Goal: Task Accomplishment & Management: Complete application form

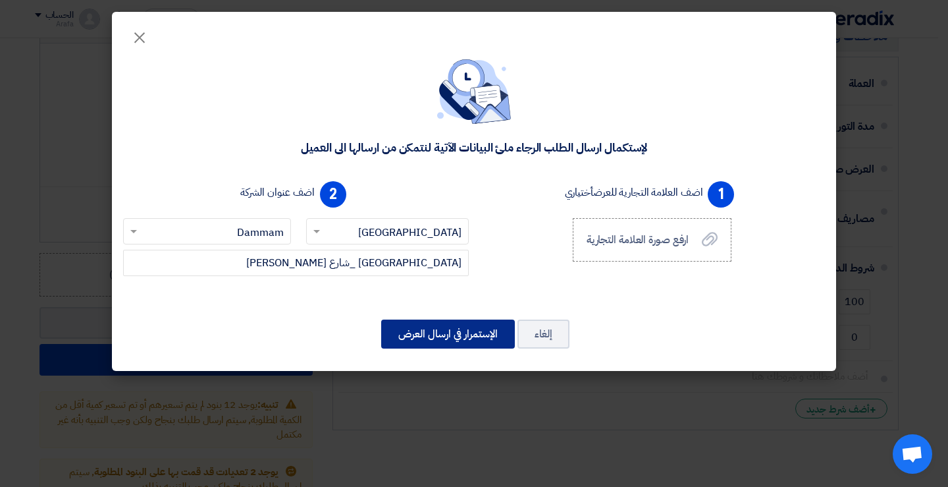
scroll to position [3292, 0]
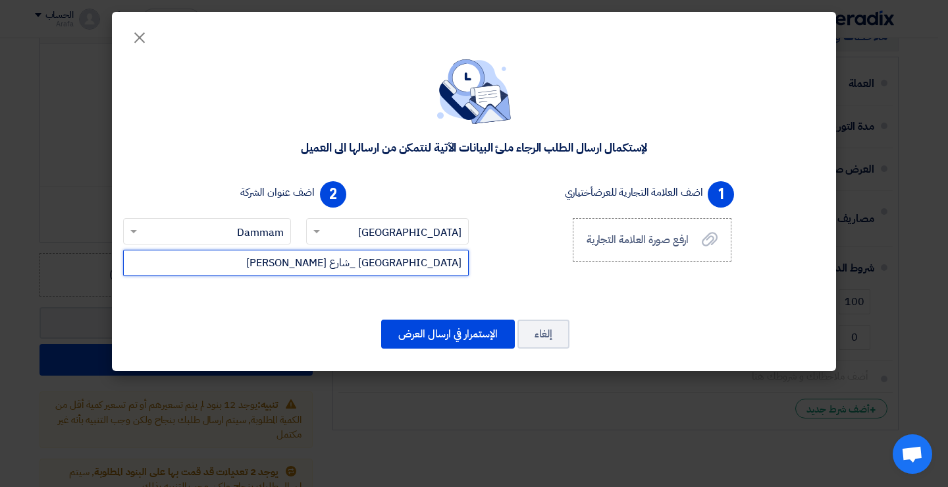
click at [459, 263] on input "[GEOGRAPHIC_DATA] _شارع [PERSON_NAME]" at bounding box center [296, 263] width 346 height 26
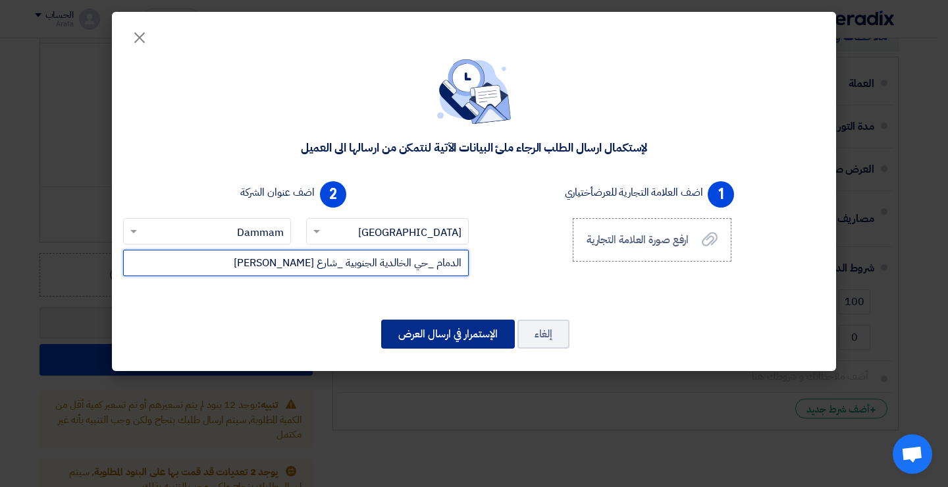
type input "الدمام _حي الخالدية الجنوبية _شارع [PERSON_NAME]"
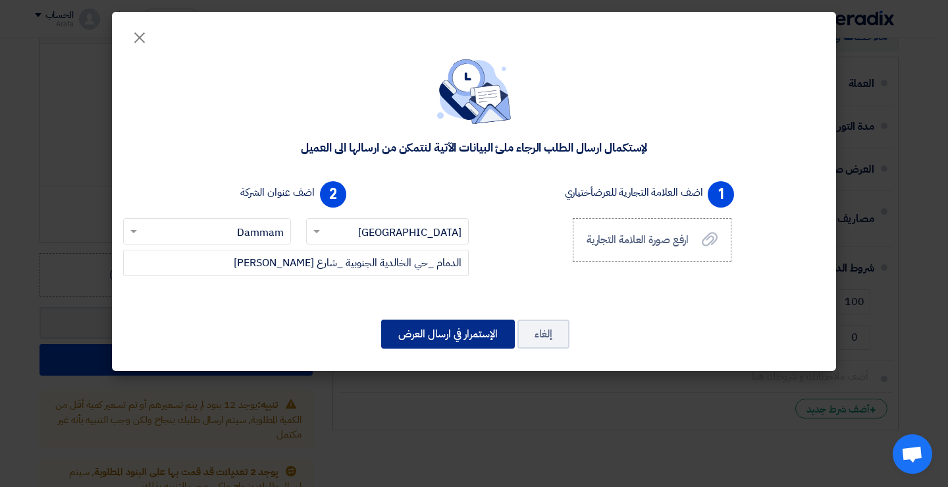
click at [458, 336] on button "الإستمرار في ارسال العرض" at bounding box center [448, 333] width 134 height 29
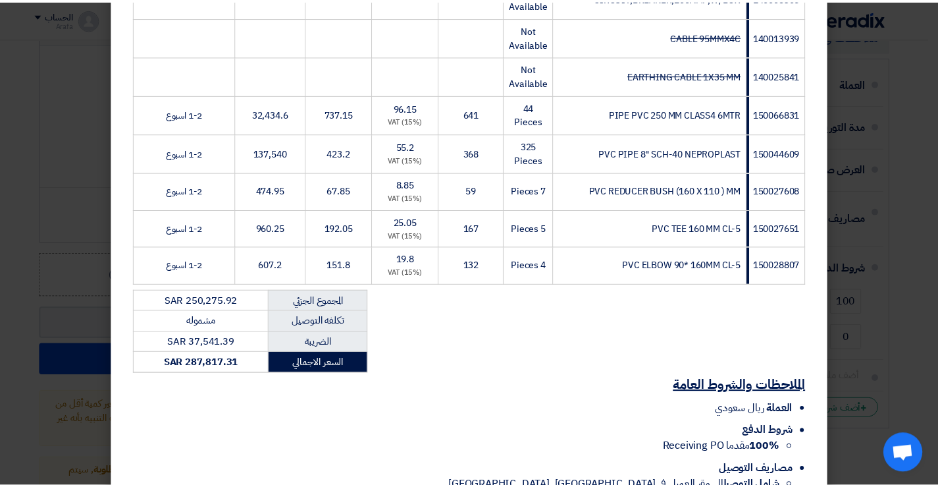
scroll to position [1333, 0]
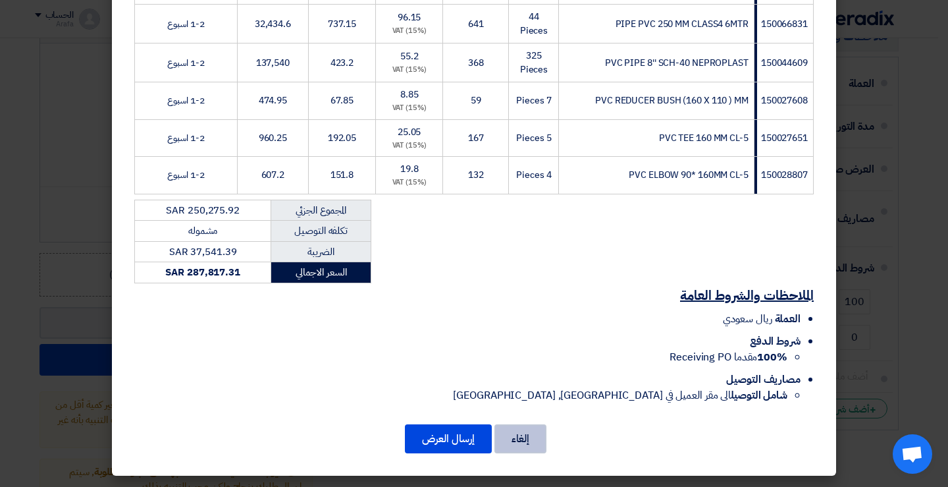
click at [531, 438] on button "إلغاء" at bounding box center [520, 438] width 52 height 29
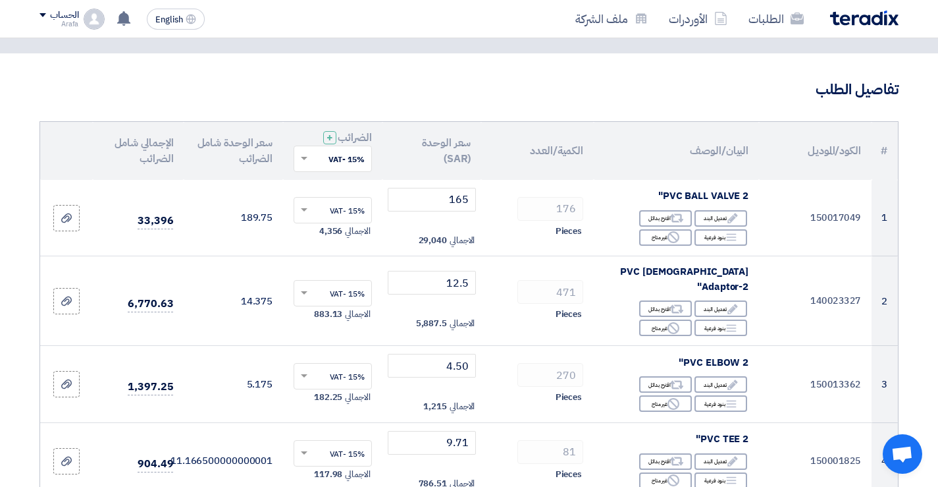
scroll to position [0, 0]
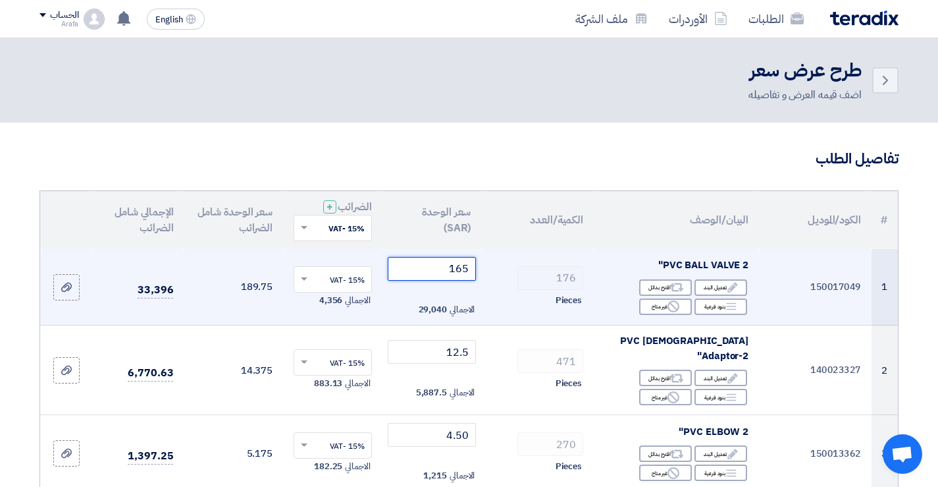
click at [433, 269] on input "165" at bounding box center [432, 269] width 89 height 24
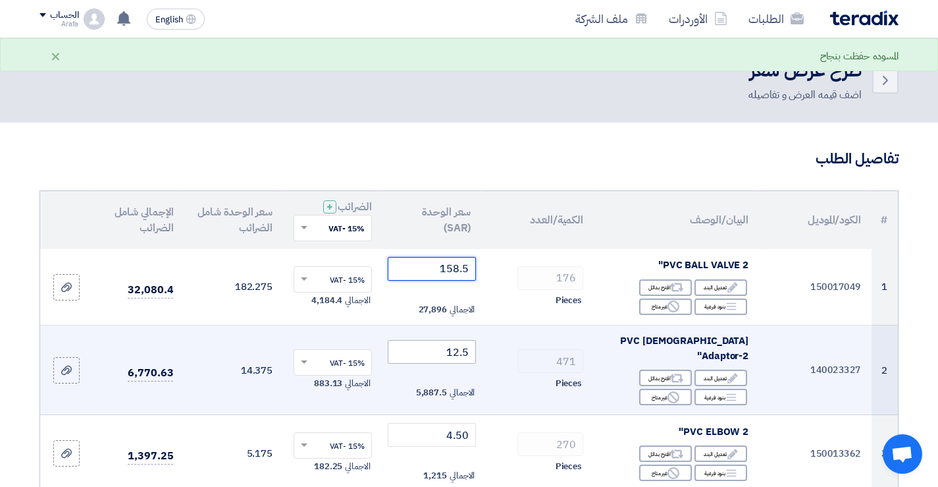
type input "158.5"
click at [431, 347] on input "12.5" at bounding box center [432, 352] width 89 height 24
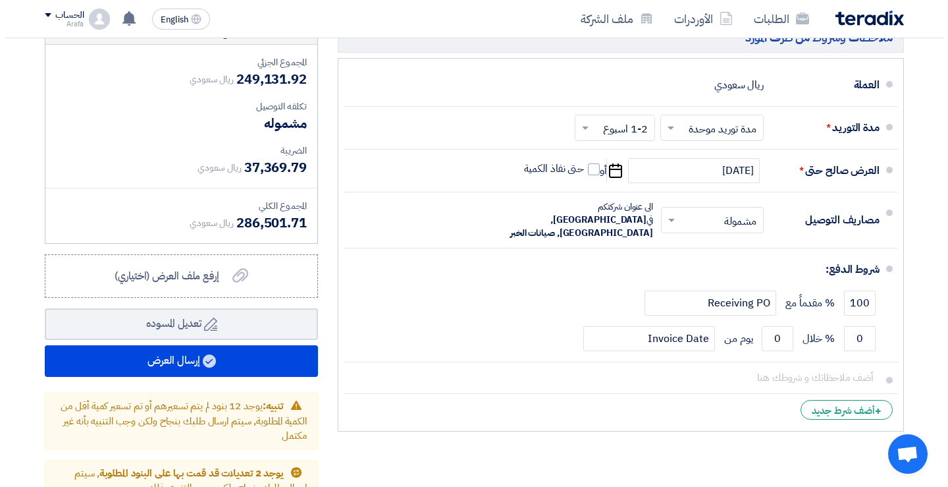
scroll to position [3292, 0]
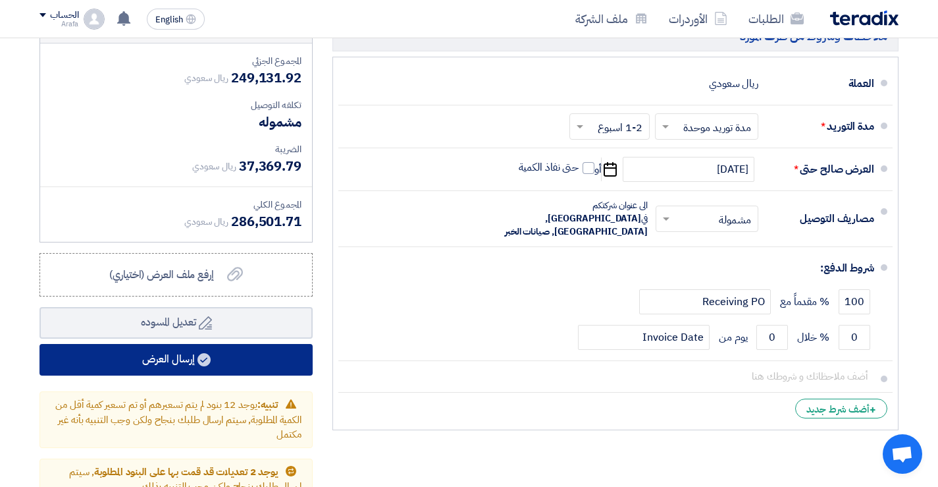
click at [278, 344] on button "إرسال العرض" at bounding box center [176, 360] width 273 height 32
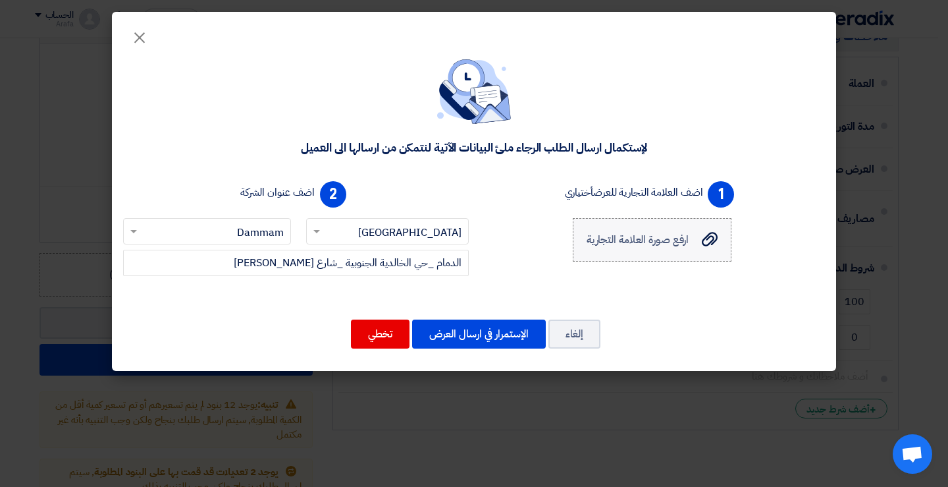
click at [623, 240] on span "ارفع صورة العلامة التجارية" at bounding box center [638, 240] width 103 height 16
click at [0, 0] on input "ارفع صورة العلامة التجارية ارفع صورة العلامة التجارية" at bounding box center [0, 0] width 0 height 0
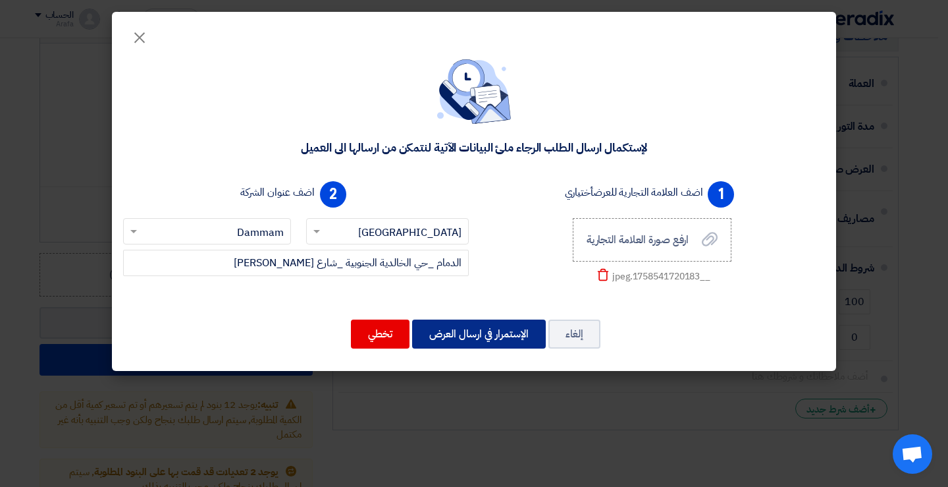
click at [490, 335] on button "الإستمرار في ارسال العرض" at bounding box center [479, 333] width 134 height 29
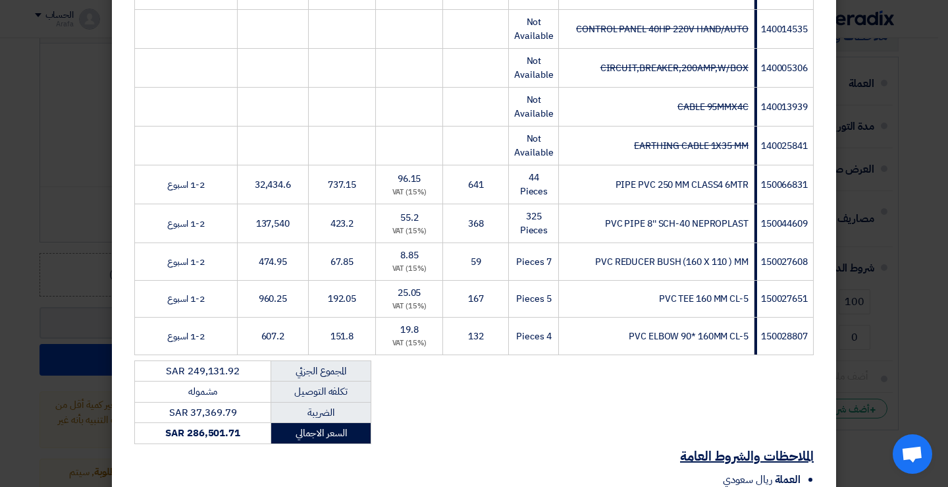
scroll to position [1379, 0]
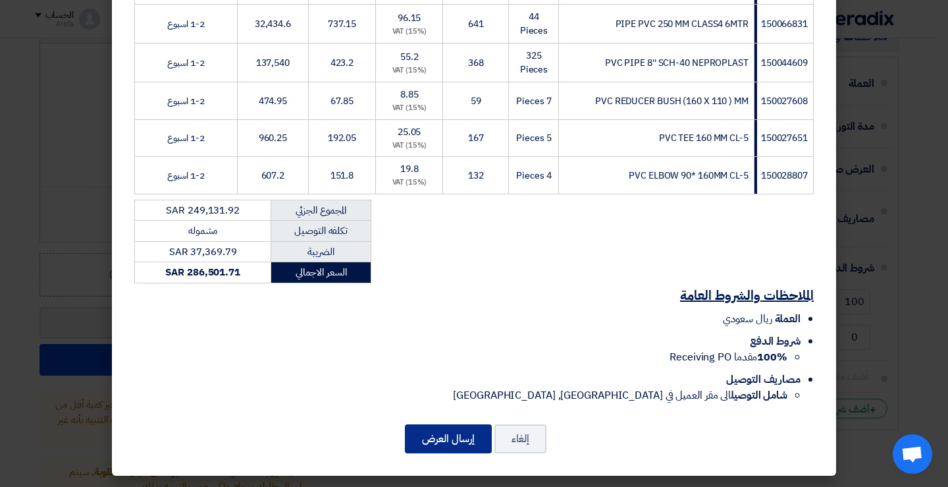
click at [455, 439] on button "إرسال العرض" at bounding box center [448, 438] width 87 height 29
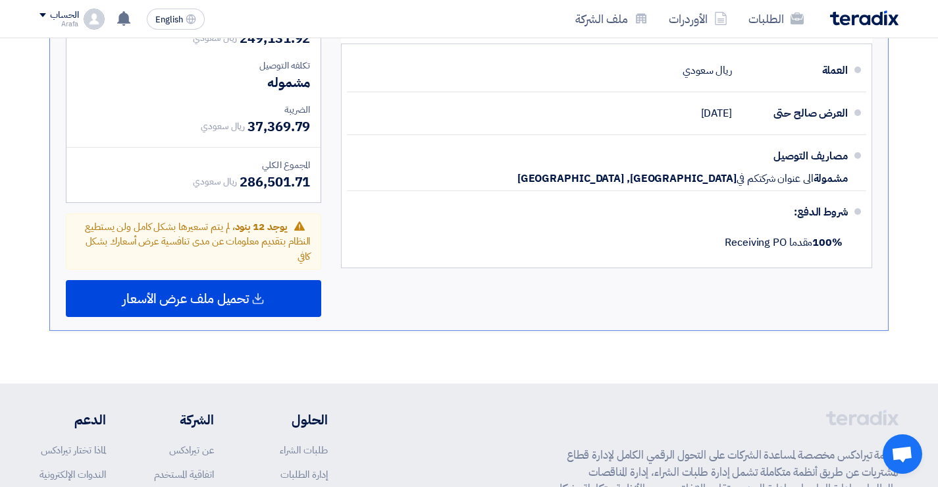
scroll to position [2318, 0]
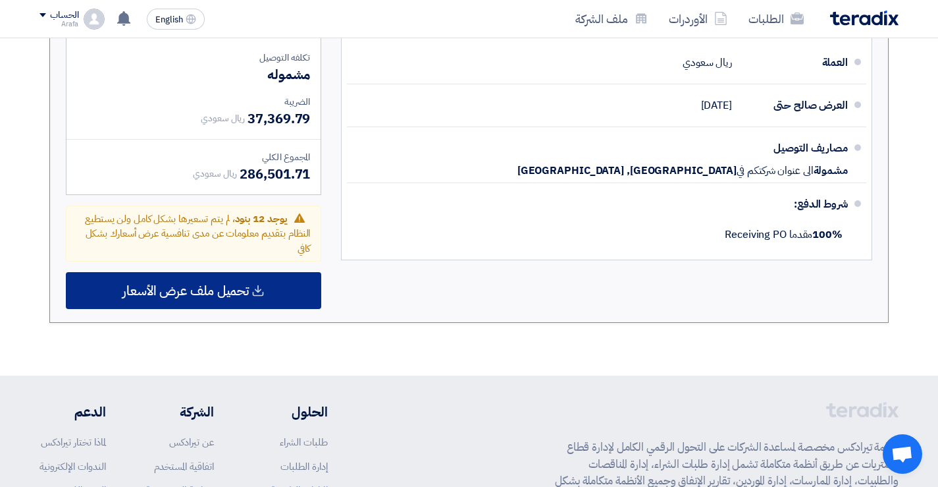
click at [248, 284] on span "تحميل ملف عرض الأسعار" at bounding box center [185, 290] width 126 height 12
click at [267, 272] on div "تحميل ملف عرض الأسعار" at bounding box center [193, 290] width 255 height 37
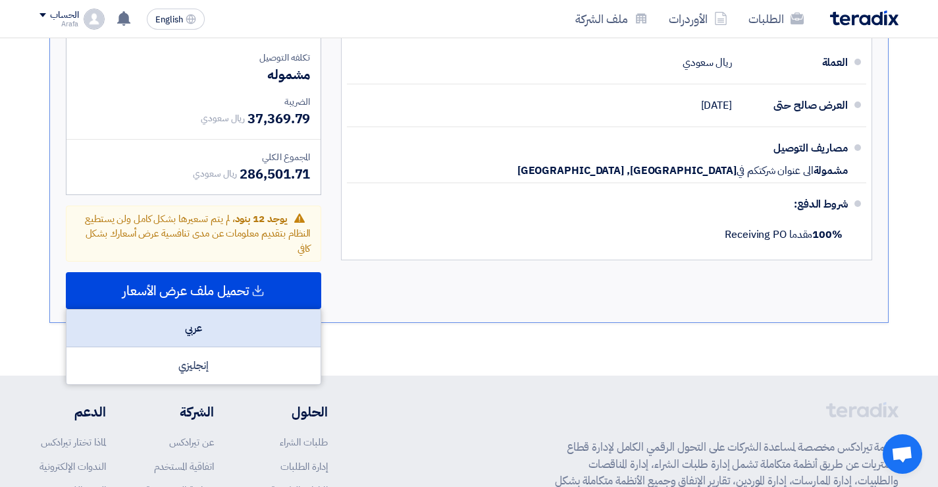
click at [232, 309] on div "عربي" at bounding box center [193, 328] width 254 height 38
click at [219, 309] on div "عربي" at bounding box center [193, 328] width 254 height 38
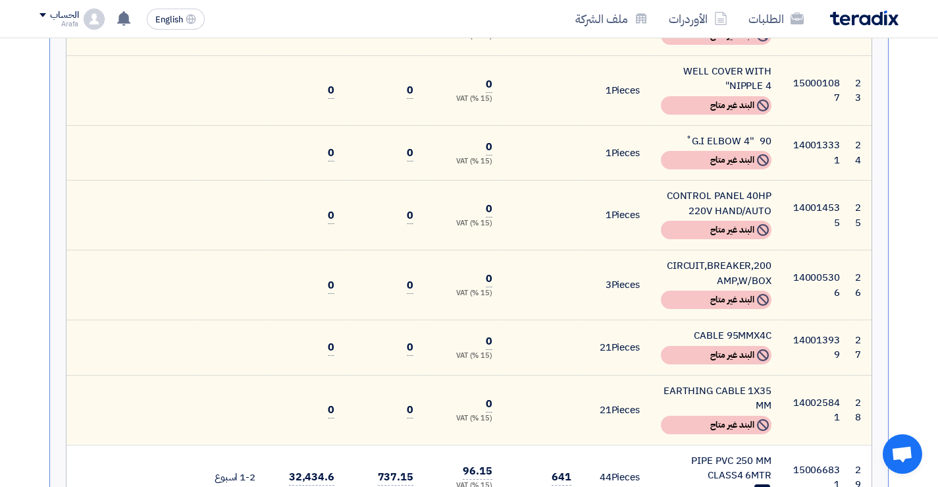
scroll to position [1843, 0]
